Goal: Task Accomplishment & Management: Manage account settings

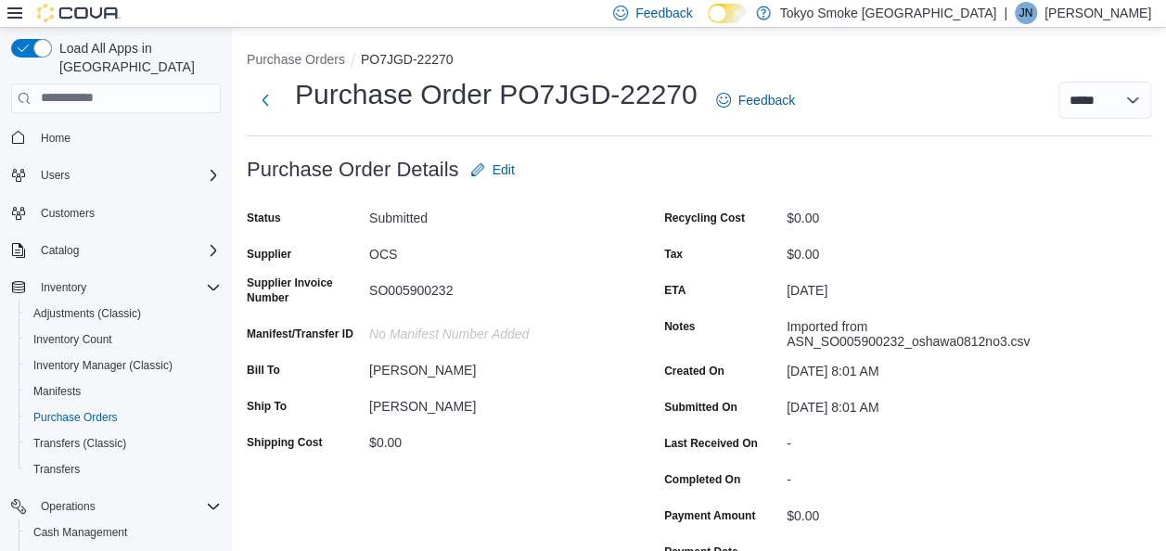
click at [1101, 17] on p "[PERSON_NAME]" at bounding box center [1098, 13] width 107 height 22
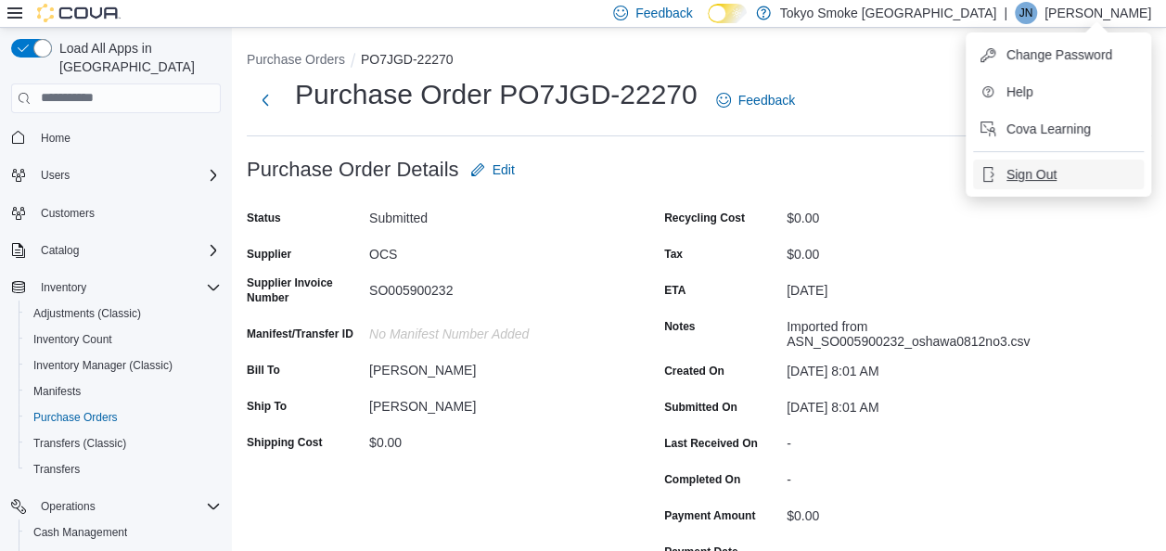
click at [1081, 178] on button "Sign Out" at bounding box center [1058, 175] width 171 height 30
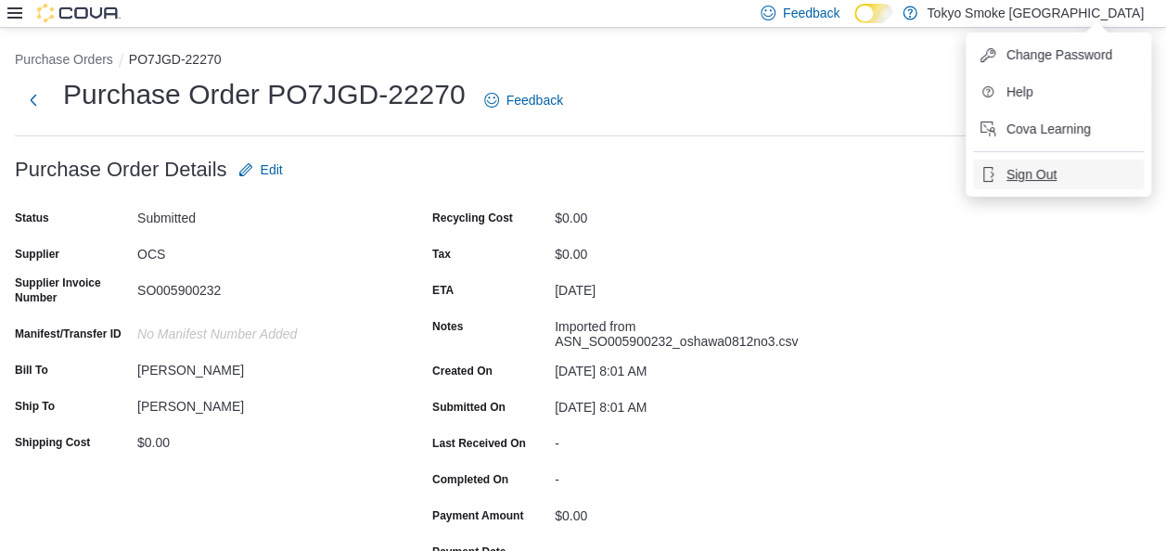
click at [1043, 169] on span "Sign Out" at bounding box center [1032, 174] width 50 height 19
